Goal: Task Accomplishment & Management: Complete application form

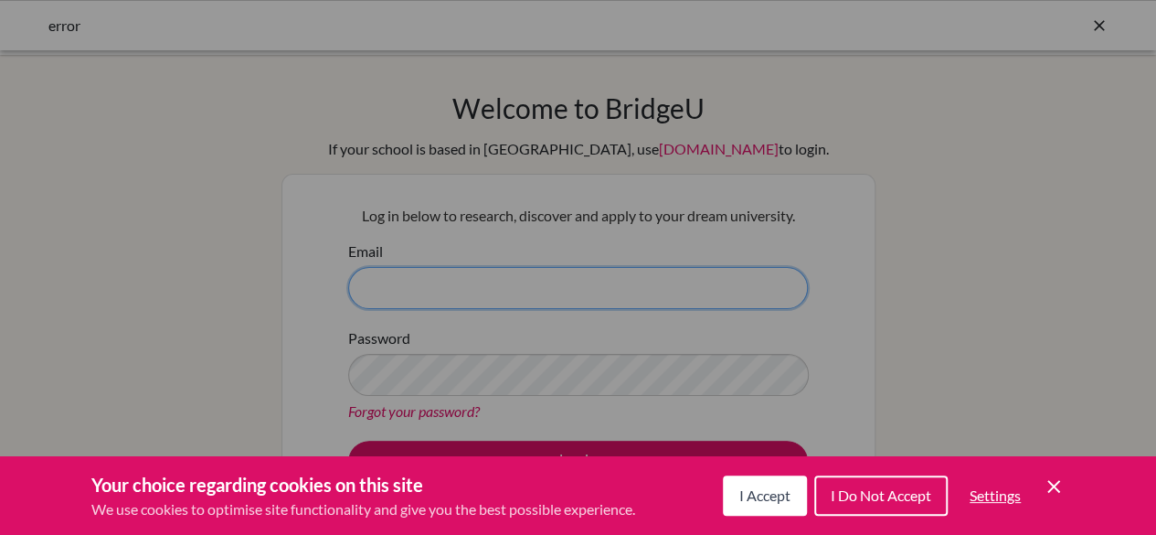
type input "wjoyce@earj.com.br"
click at [770, 492] on span "I Accept" at bounding box center [764, 494] width 51 height 17
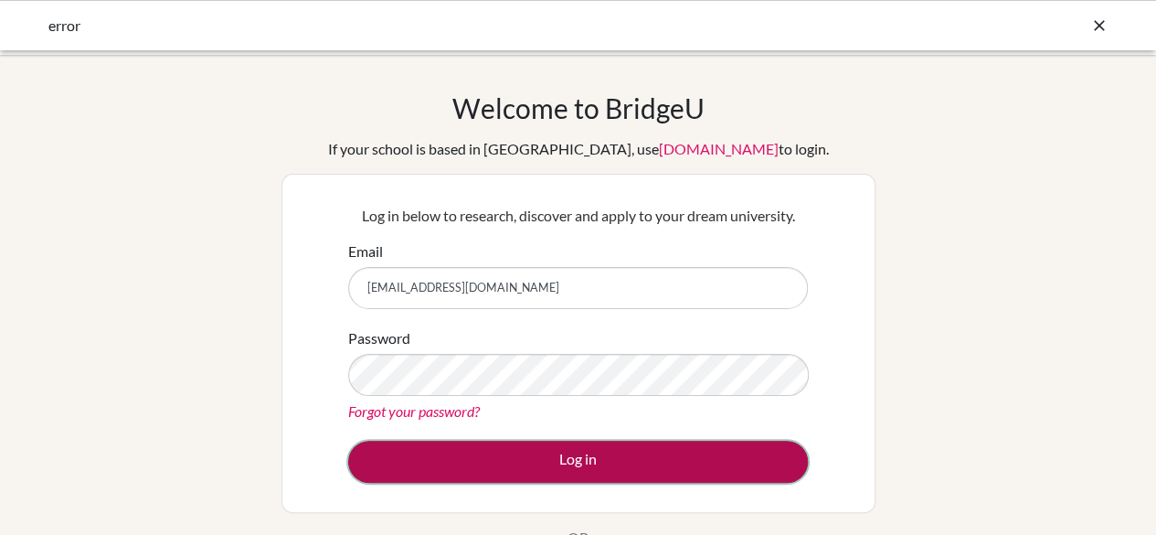
click at [629, 458] on button "Log in" at bounding box center [578, 461] width 460 height 42
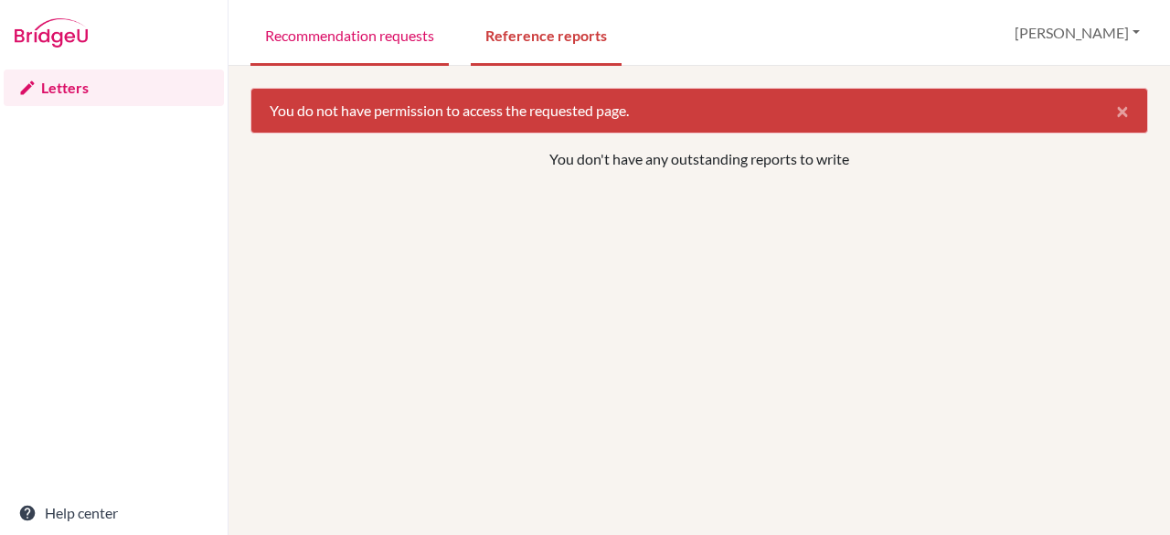
click at [372, 38] on link "Recommendation requests" at bounding box center [349, 34] width 198 height 63
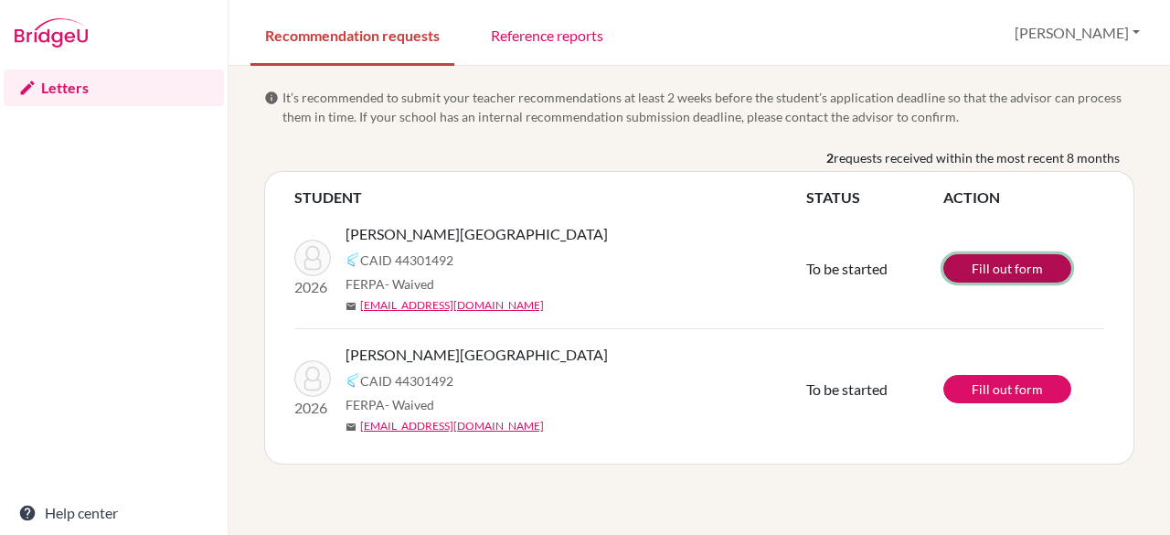
click at [1024, 264] on link "Fill out form" at bounding box center [1007, 268] width 128 height 28
